Goal: Find specific page/section: Find specific page/section

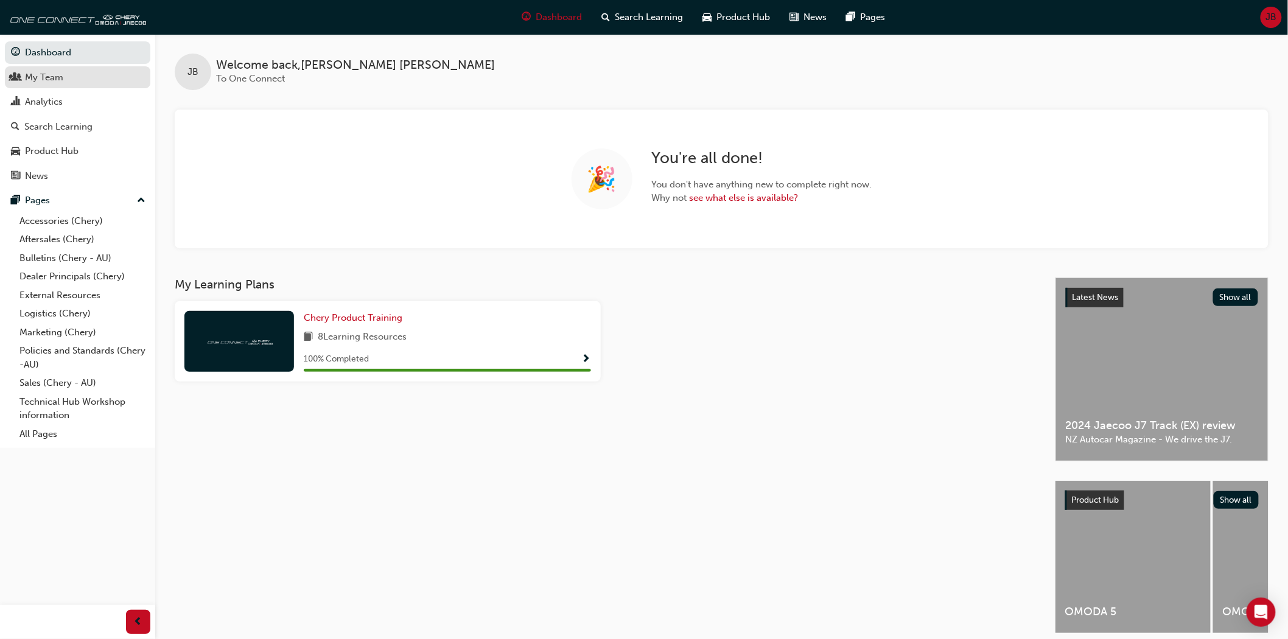
click at [70, 82] on div "My Team" at bounding box center [77, 77] width 133 height 15
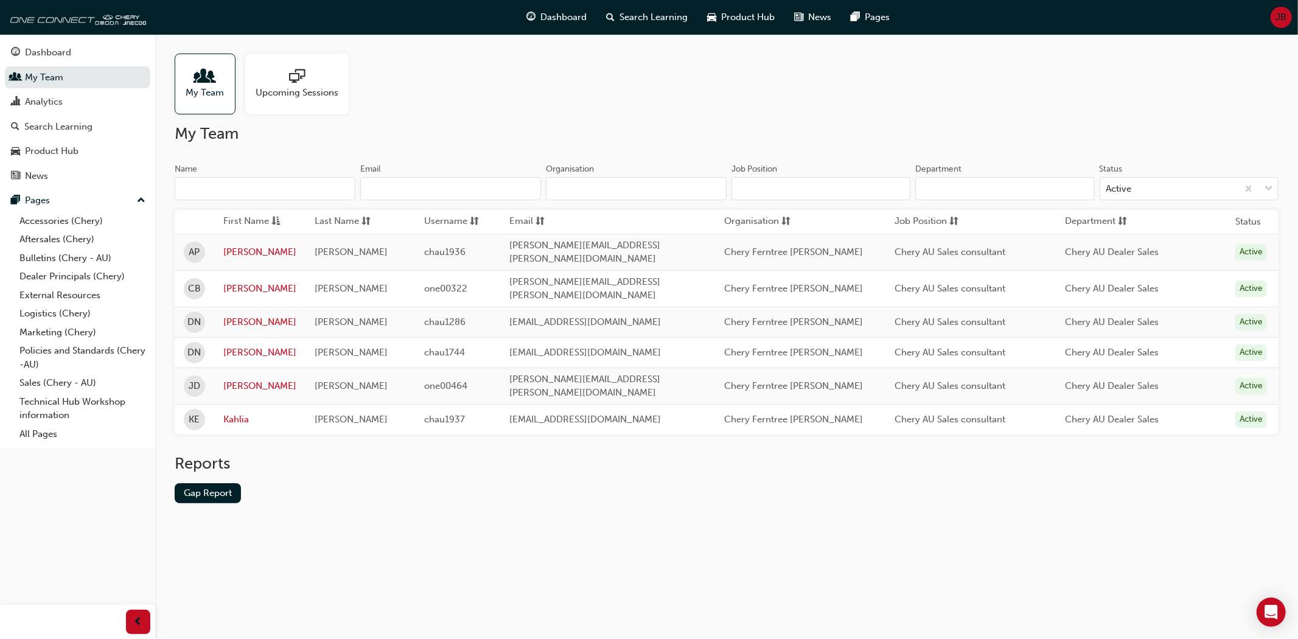
click at [430, 95] on div "My Team Upcoming Sessions" at bounding box center [727, 84] width 1104 height 61
click at [57, 52] on div "Dashboard" at bounding box center [48, 53] width 46 height 14
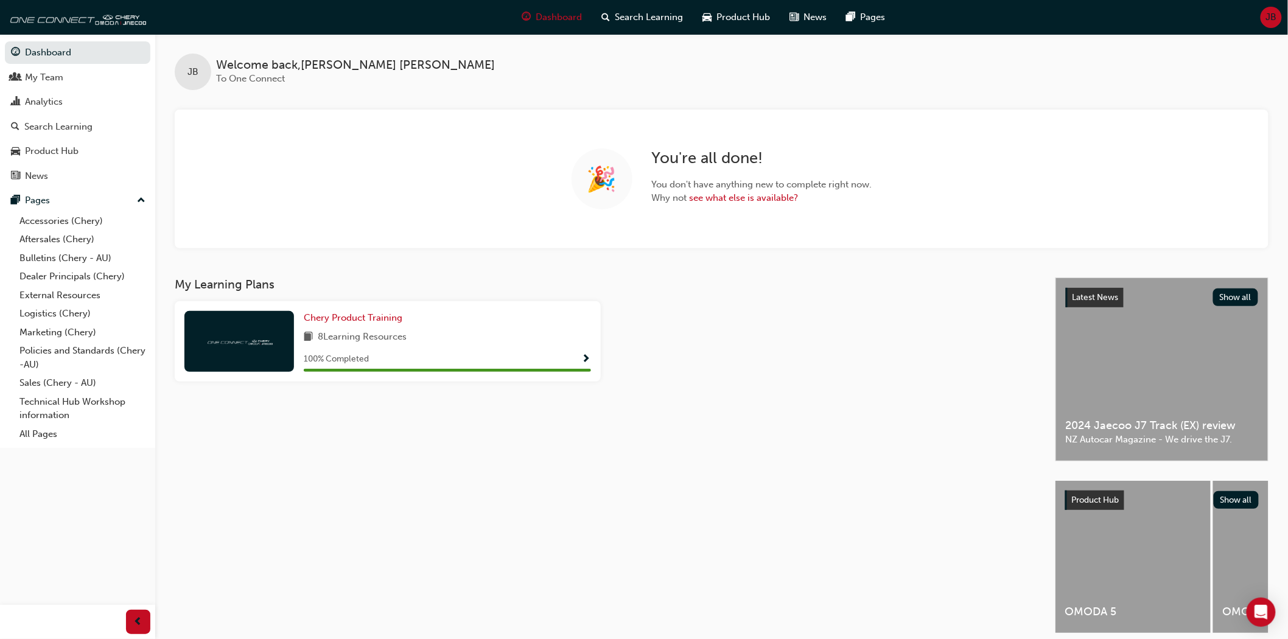
click at [740, 263] on div "JB Welcome back , [PERSON_NAME] To One Connect 🎉 You're all done! You don't hav…" at bounding box center [721, 155] width 1132 height 243
click at [74, 441] on link "All Pages" at bounding box center [83, 434] width 136 height 19
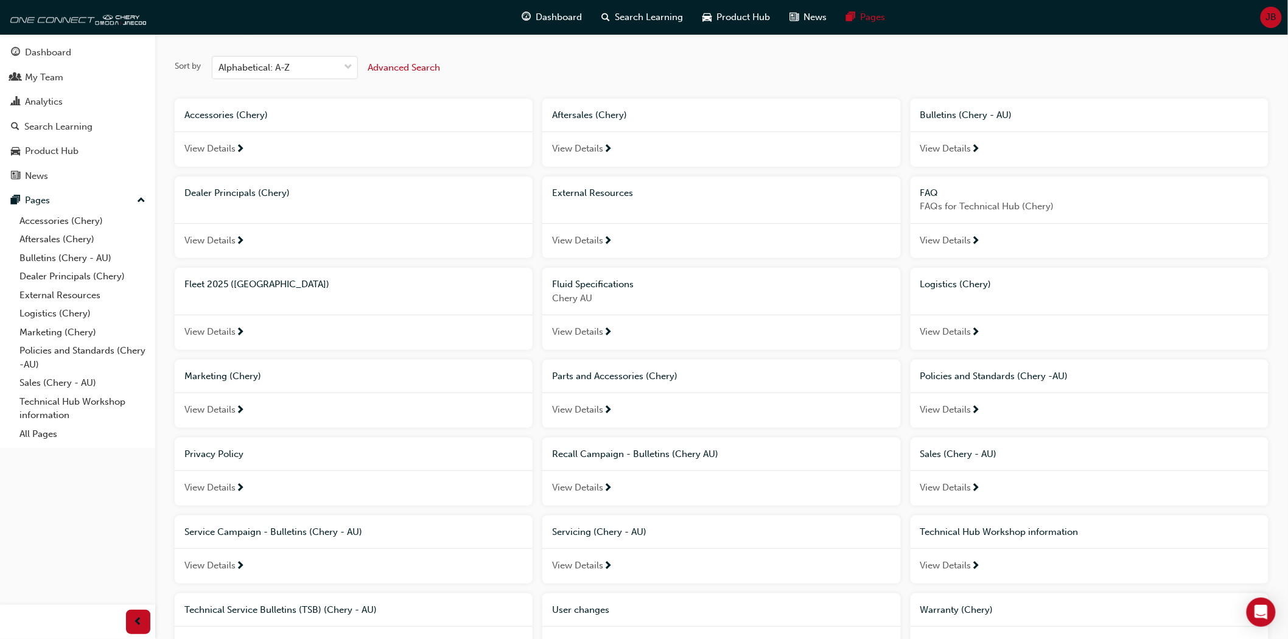
scroll to position [68, 0]
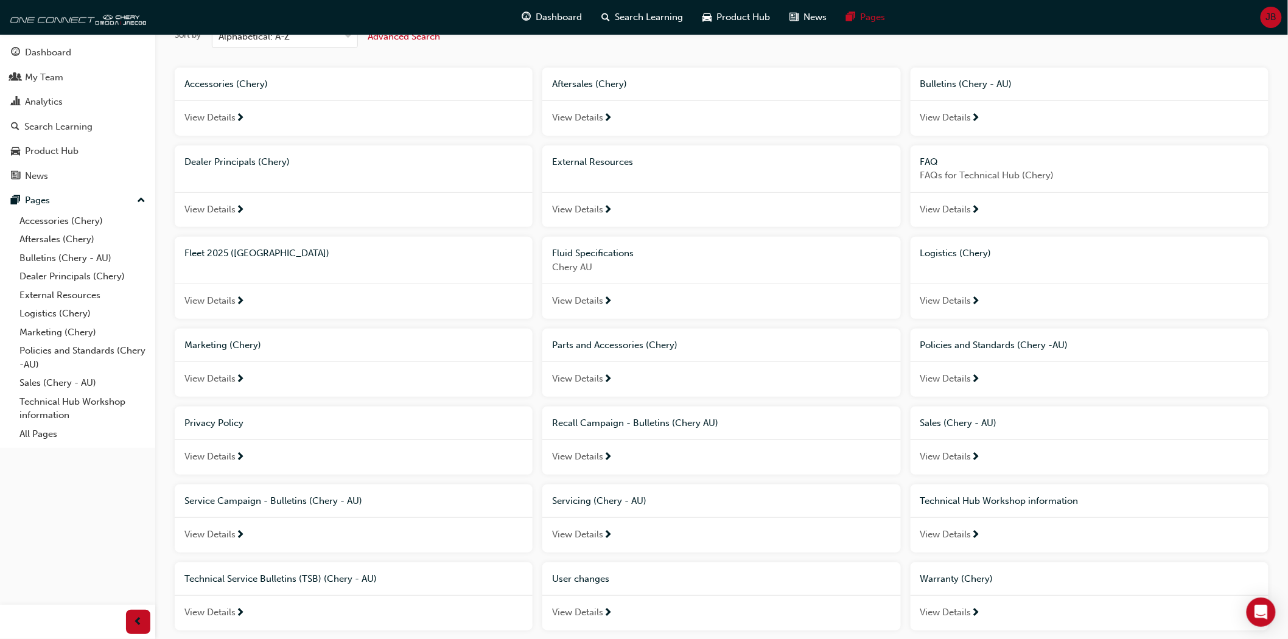
click at [238, 248] on span "Fleet 2025 ([GEOGRAPHIC_DATA])" at bounding box center [256, 253] width 145 height 11
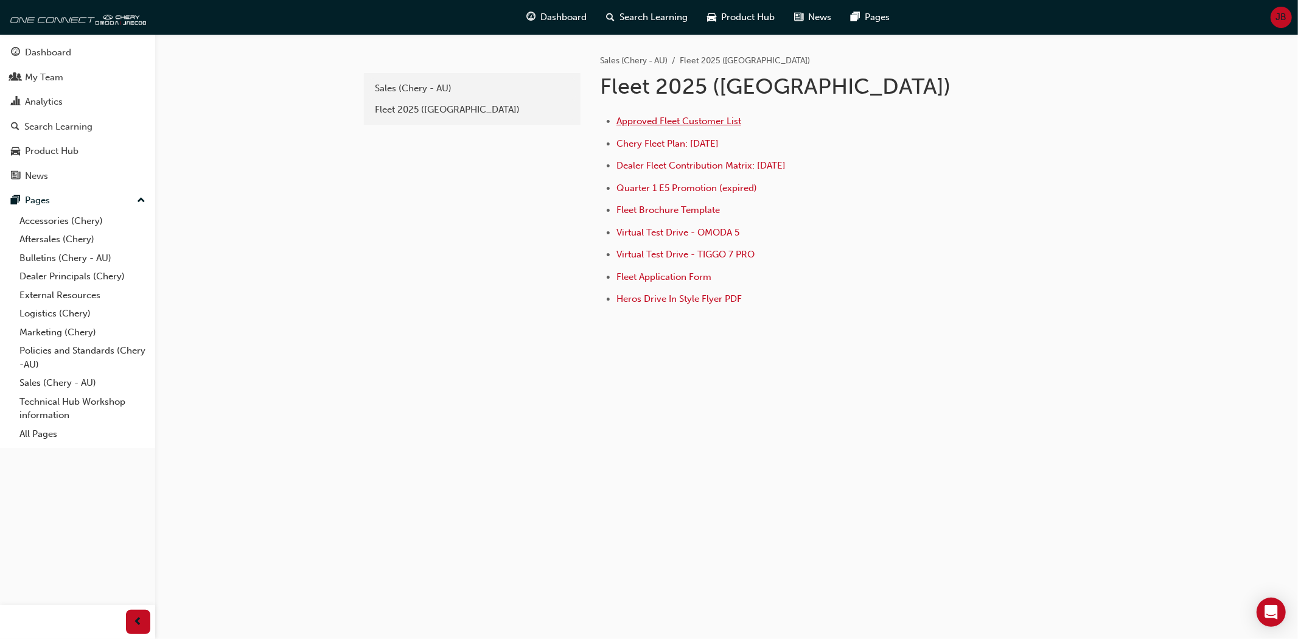
click at [685, 116] on span "Approved Fleet Customer List" at bounding box center [678, 121] width 125 height 11
